Goal: Information Seeking & Learning: Find specific fact

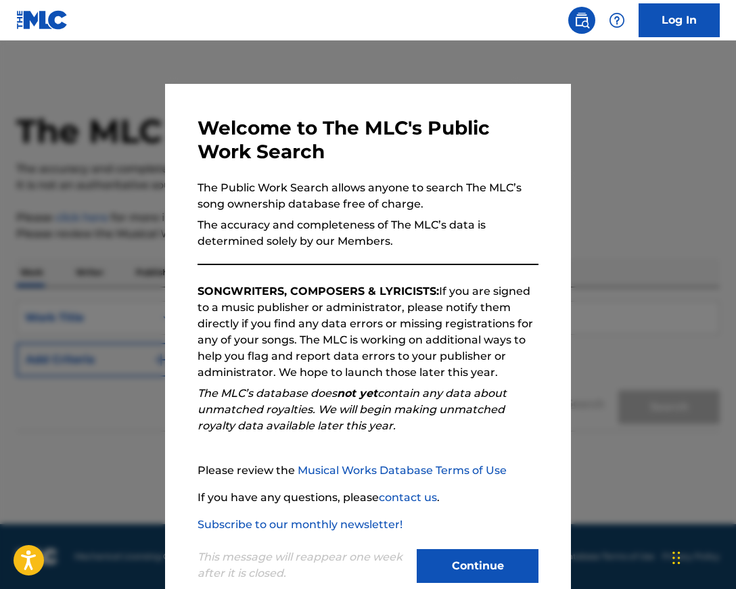
click at [475, 568] on button "Continue" at bounding box center [478, 566] width 122 height 34
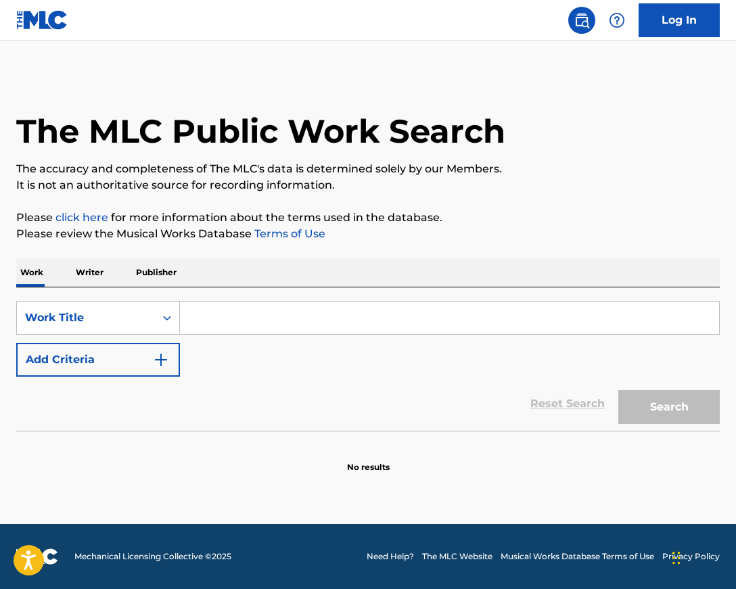
click at [227, 308] on input "Search Form" at bounding box center [449, 318] width 539 height 32
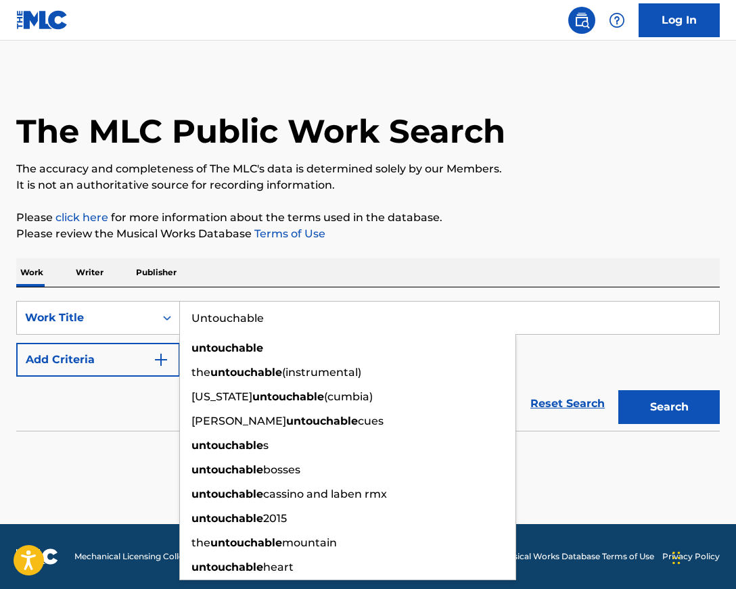
click at [444, 319] on input "Untouchable" at bounding box center [449, 318] width 539 height 32
type input "Untouchable"
click at [145, 358] on button "Add Criteria" at bounding box center [98, 360] width 164 height 34
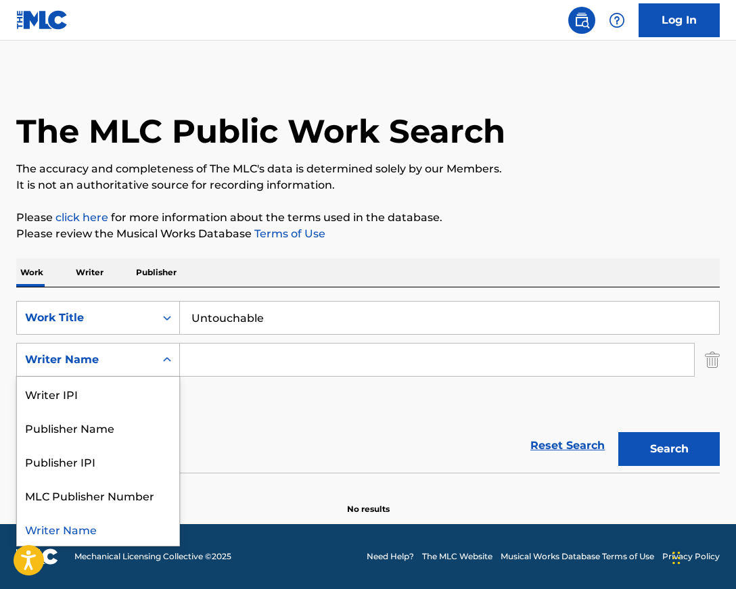
click at [145, 359] on div "Writer Name" at bounding box center [86, 360] width 122 height 16
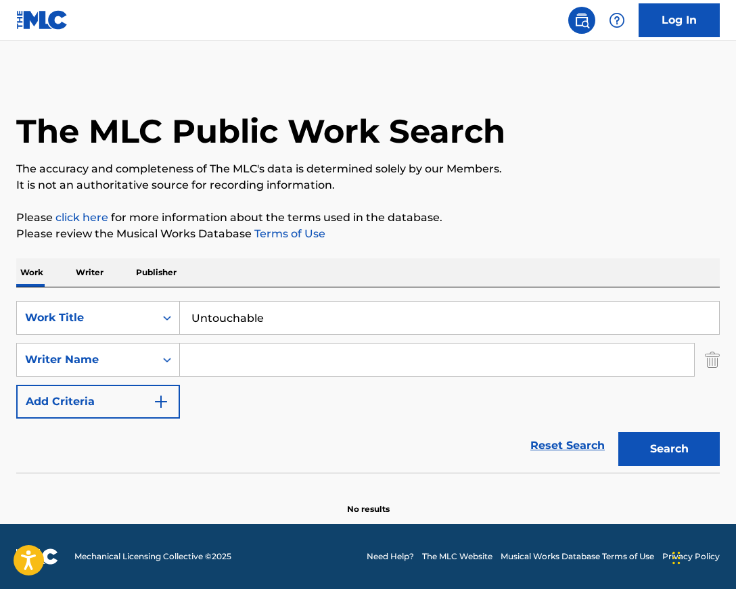
click at [231, 356] on input "Search Form" at bounding box center [437, 360] width 514 height 32
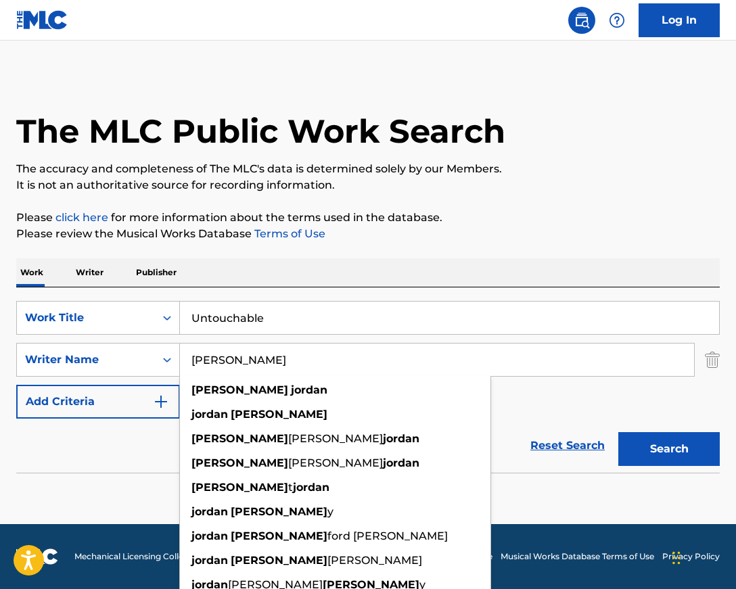
type input "[PERSON_NAME]"
click at [618, 432] on button "Search" at bounding box center [668, 449] width 101 height 34
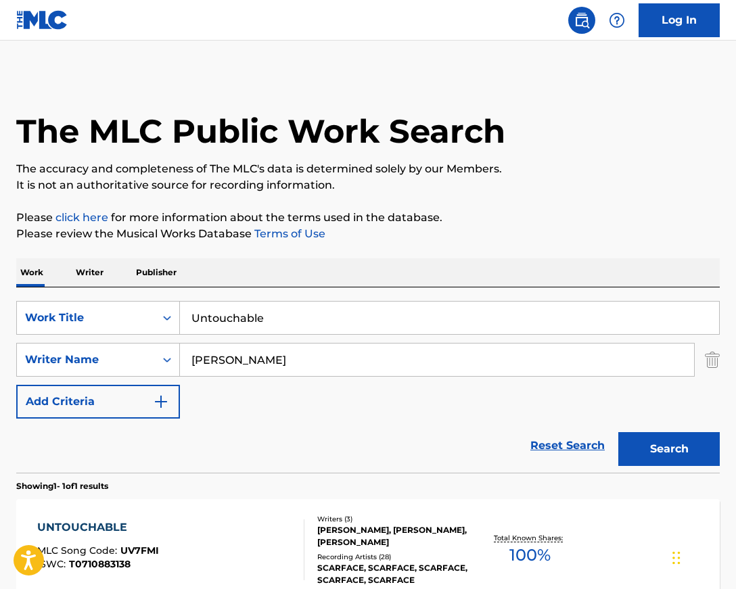
scroll to position [147, 0]
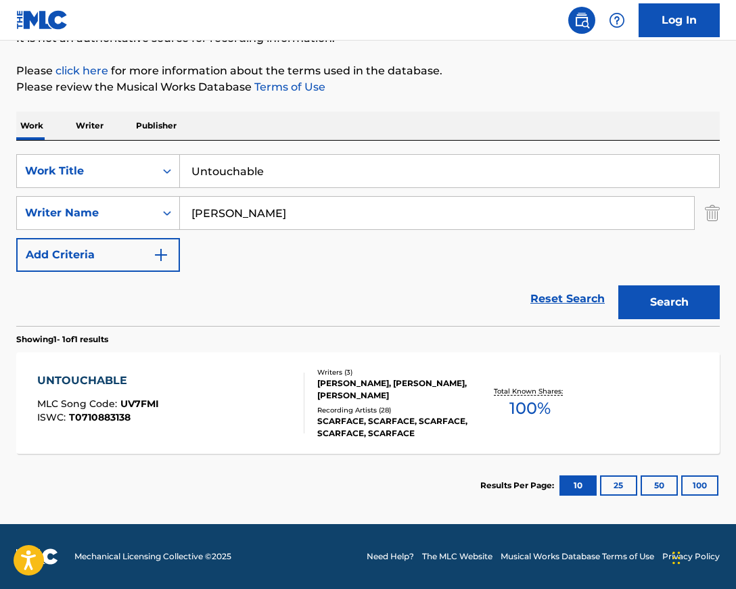
click at [91, 382] on div "UNTOUCHABLE" at bounding box center [98, 381] width 122 height 16
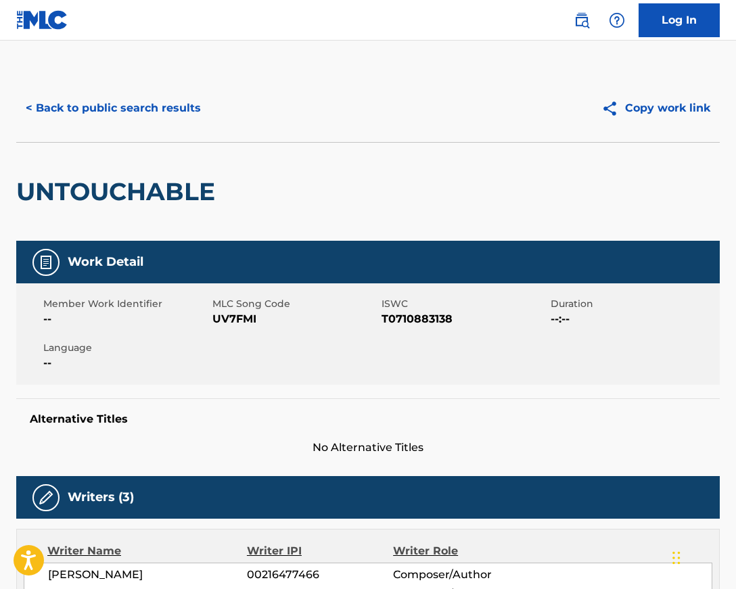
click at [47, 106] on button "< Back to public search results" at bounding box center [113, 108] width 194 height 34
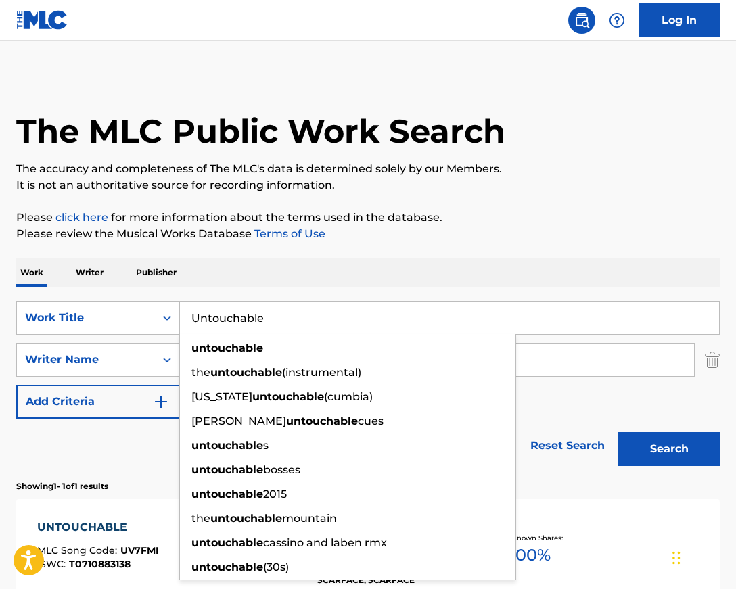
drag, startPoint x: 272, startPoint y: 321, endPoint x: 182, endPoint y: 315, distance: 90.2
click at [182, 315] on input "Untouchable" at bounding box center [449, 318] width 539 height 32
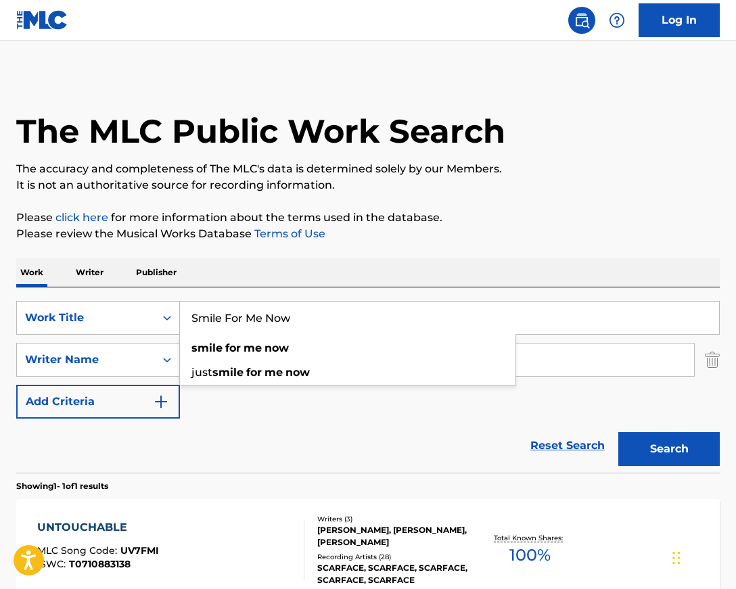
type input "Smile For Me Now"
click at [618, 432] on button "Search" at bounding box center [668, 449] width 101 height 34
